Goal: Transaction & Acquisition: Purchase product/service

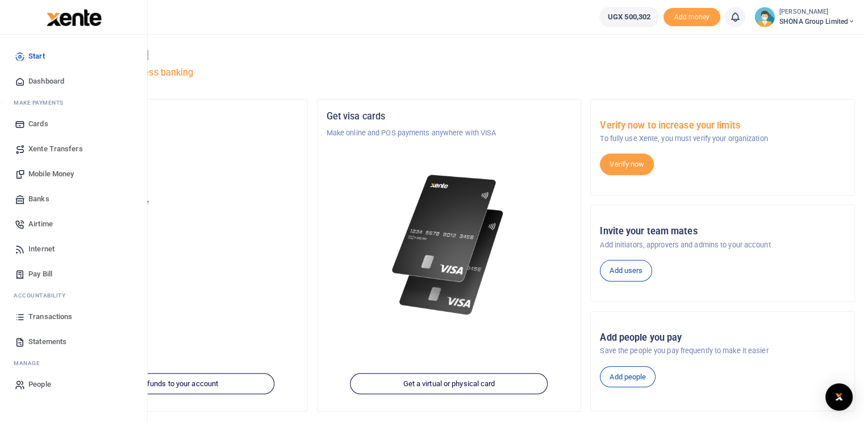
click at [56, 319] on span "Transactions" at bounding box center [50, 316] width 44 height 11
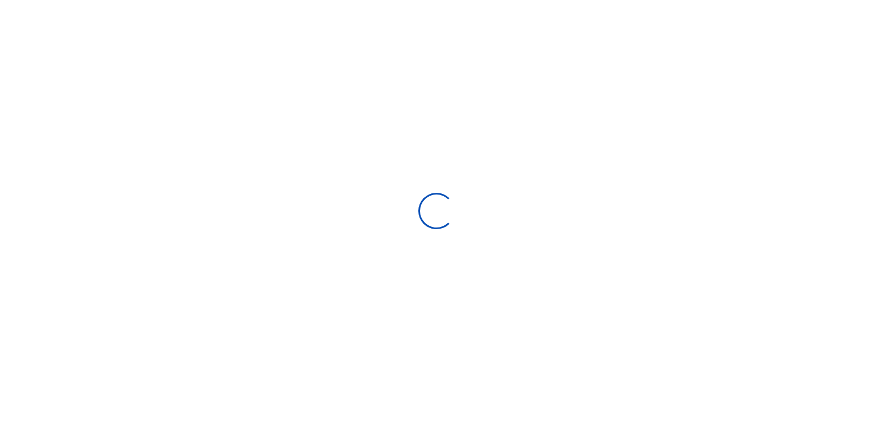
type input "07/29/2025 - 08/27/2025"
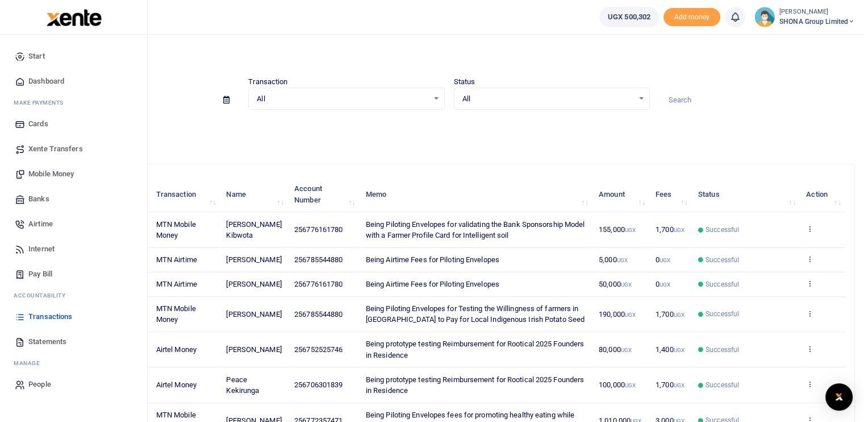
click at [54, 176] on span "Mobile Money" at bounding box center [50, 173] width 45 height 11
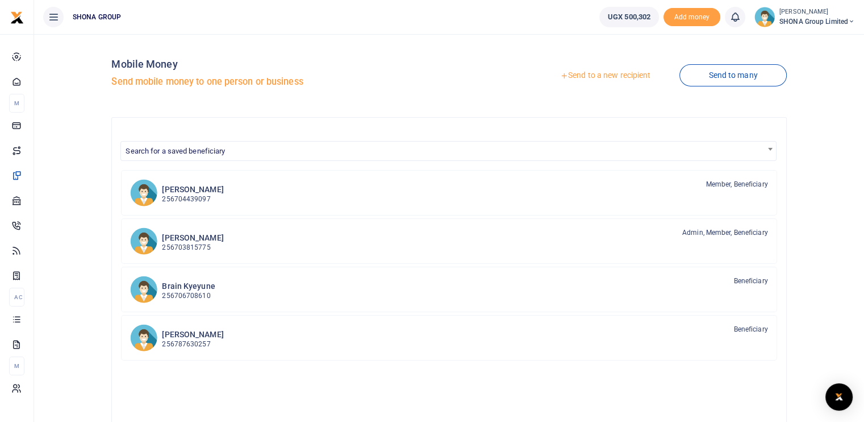
click at [609, 76] on link "Send to a new recipient" at bounding box center [605, 75] width 148 height 20
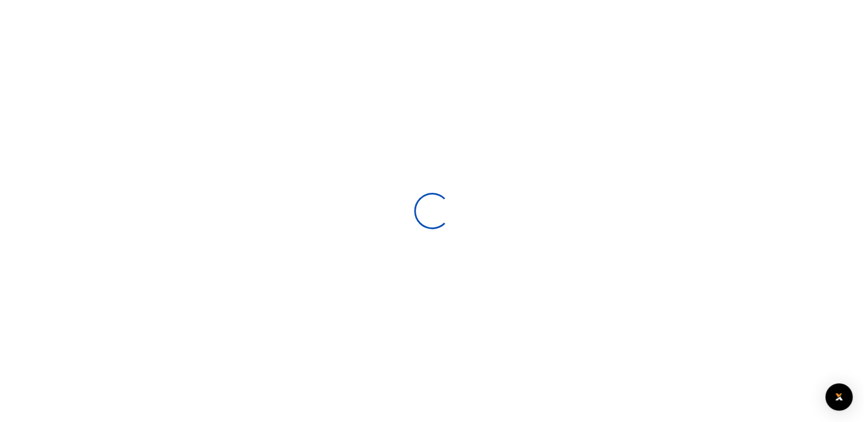
select select
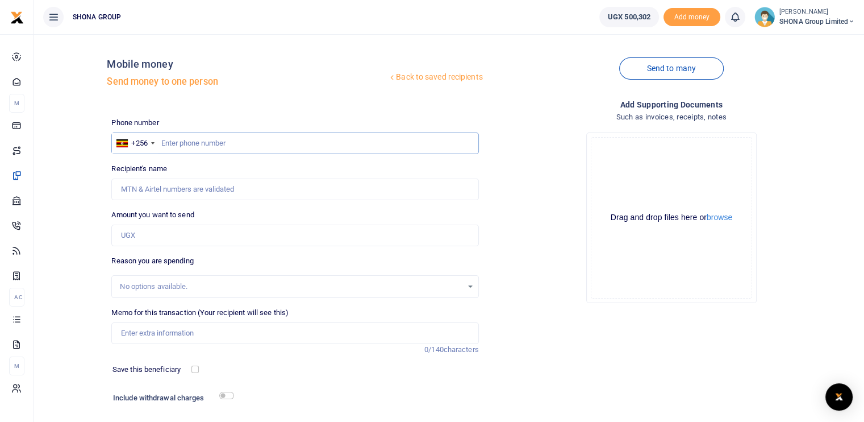
click at [178, 144] on input "text" at bounding box center [294, 143] width 367 height 22
type input "0772997906"
type input "Francis Mugerwa"
click at [221, 201] on div "Phone number +256 Uganda +256 0772997906 Phone is required. Recipient's name Fo…" at bounding box center [295, 285] width 376 height 337
click at [136, 234] on input "Amount you want to send" at bounding box center [294, 236] width 367 height 22
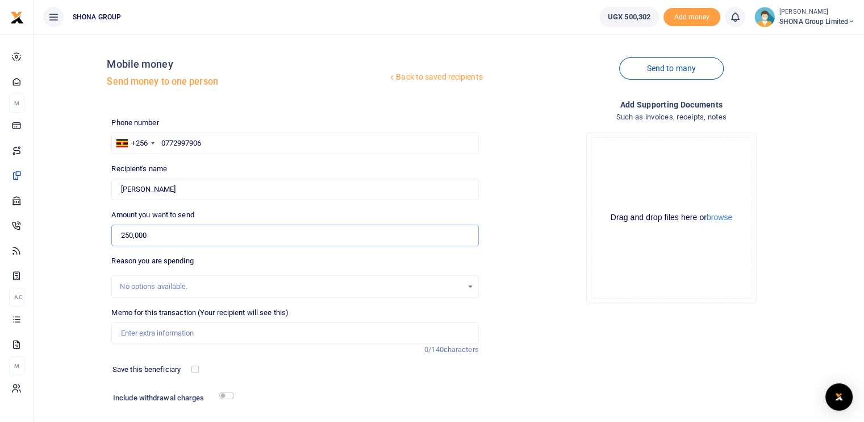
type input "250,000"
click at [184, 332] on input "Memo for this transaction (Your recipient will see this)" at bounding box center [294, 333] width 367 height 22
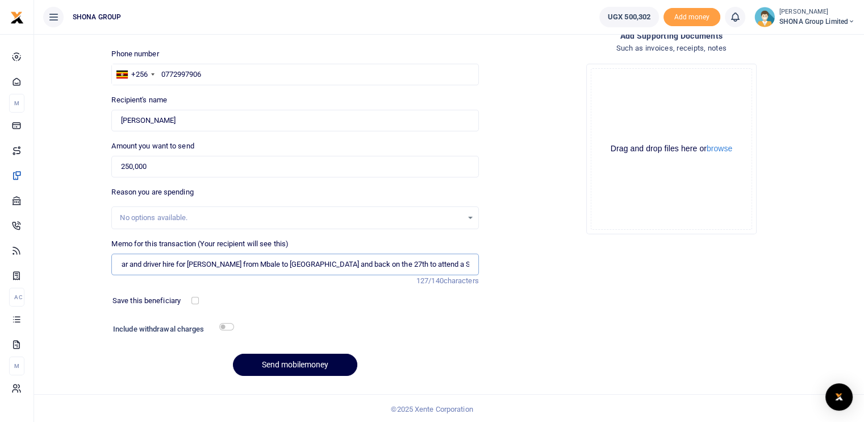
scroll to position [70, 0]
type input "Being payment for car and driver hire for George from Mbale to Soroti and back …"
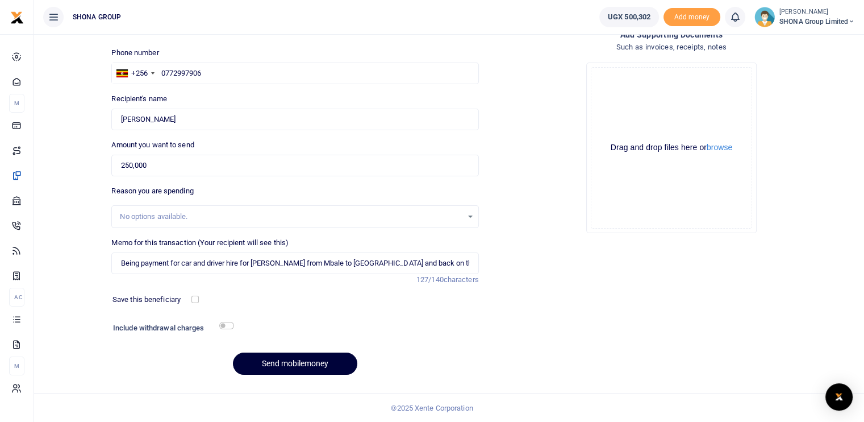
click at [291, 361] on button "Send mobilemoney" at bounding box center [295, 363] width 124 height 22
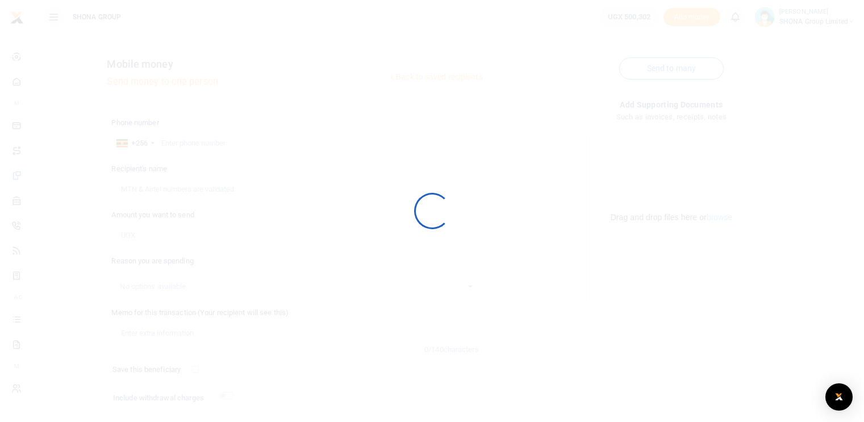
scroll to position [70, 0]
